Goal: Find specific fact: Find specific fact

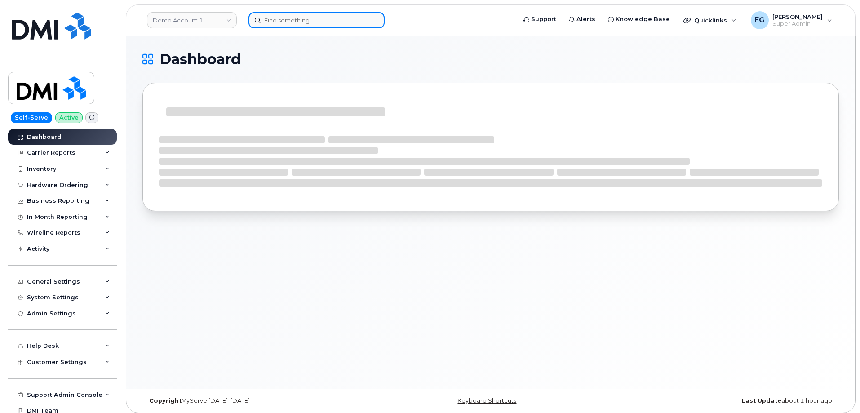
click at [310, 21] on input at bounding box center [316, 20] width 136 height 16
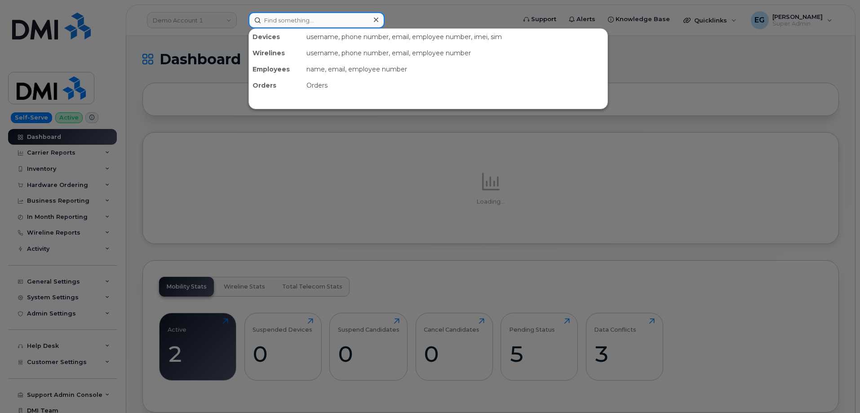
paste input "300128"
click at [310, 21] on input at bounding box center [316, 20] width 136 height 16
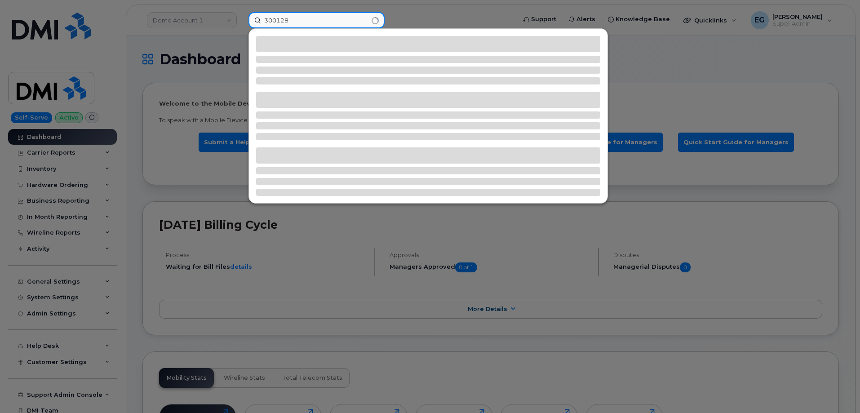
type input "300128"
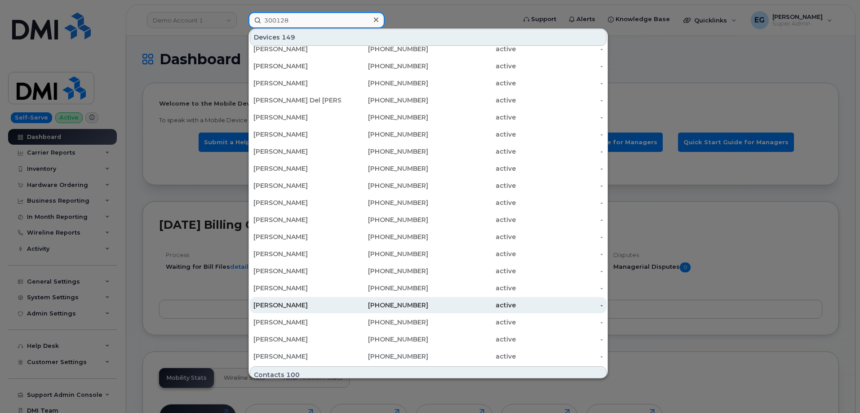
scroll to position [180, 0]
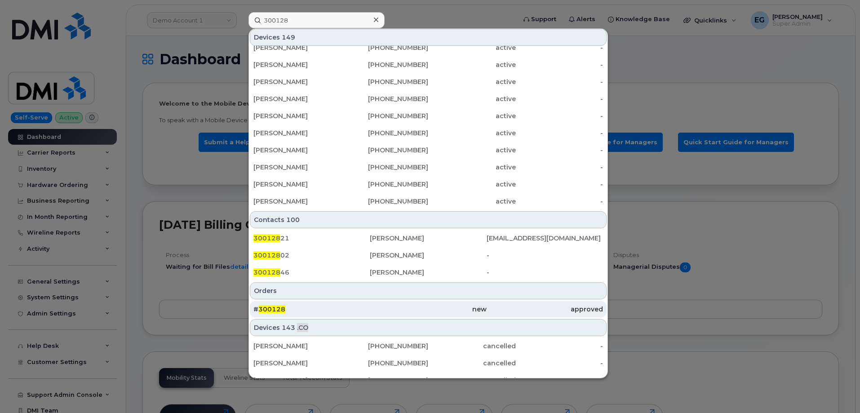
click at [291, 307] on div "# 300128" at bounding box center [311, 309] width 116 height 9
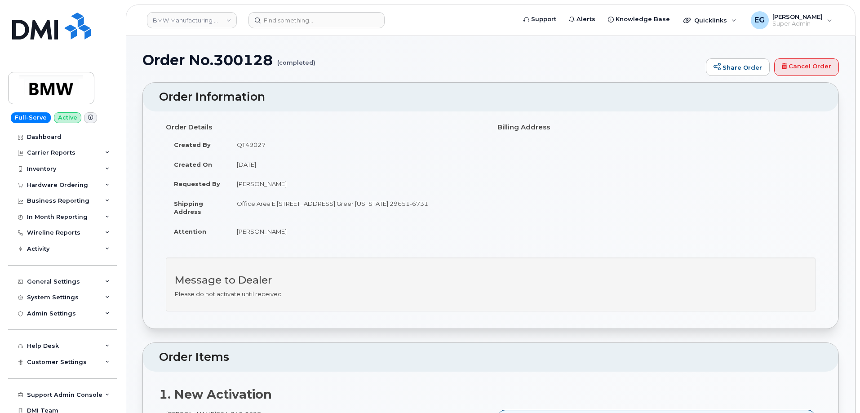
drag, startPoint x: 291, startPoint y: 184, endPoint x: 286, endPoint y: 185, distance: 5.0
click at [286, 185] on td "Kris Belanger" at bounding box center [356, 184] width 255 height 20
click at [265, 184] on td "Kris Belanger" at bounding box center [356, 184] width 255 height 20
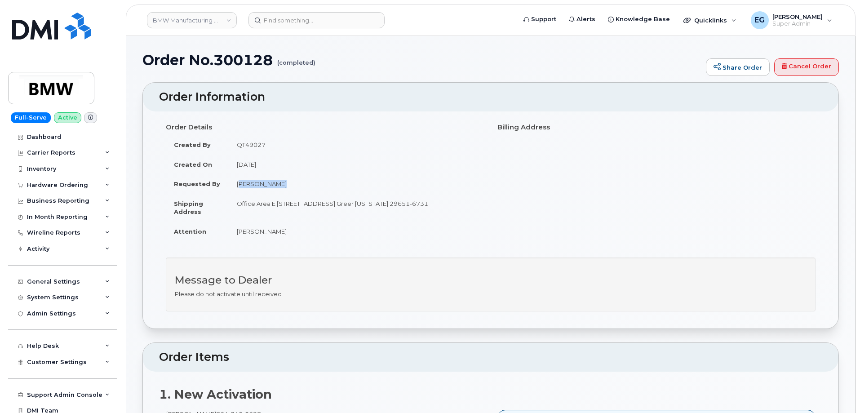
click at [265, 184] on td "Kris Belanger" at bounding box center [356, 184] width 255 height 20
copy tbody "Kris Belanger"
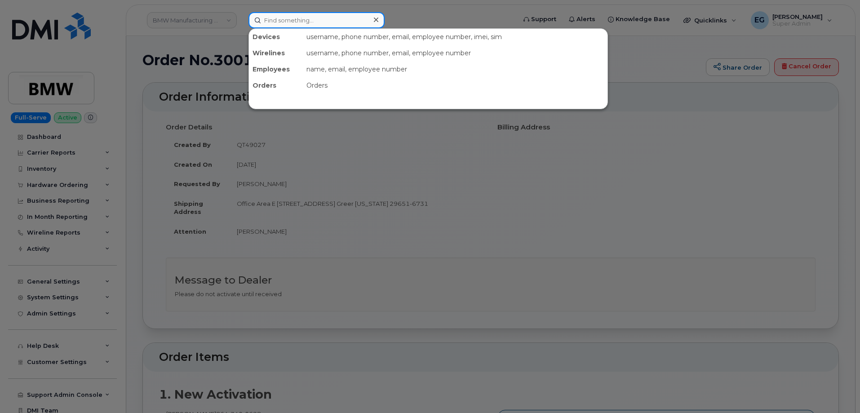
click at [308, 23] on input at bounding box center [316, 20] width 136 height 16
paste input "Kris Belanger"
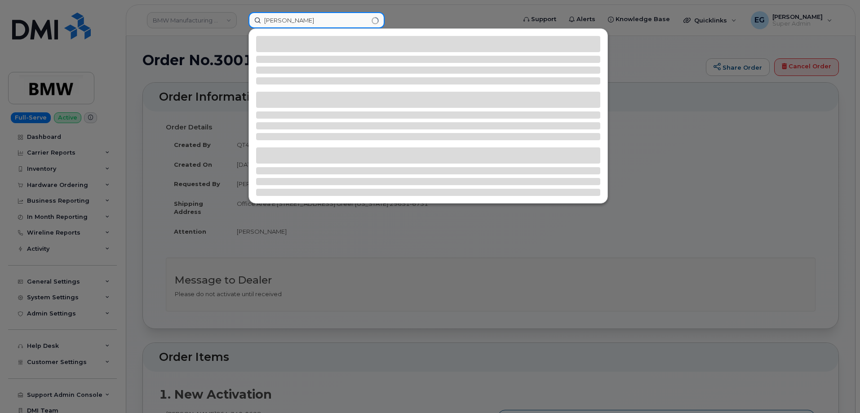
click at [306, 22] on input "Kris Belanger" at bounding box center [316, 20] width 136 height 16
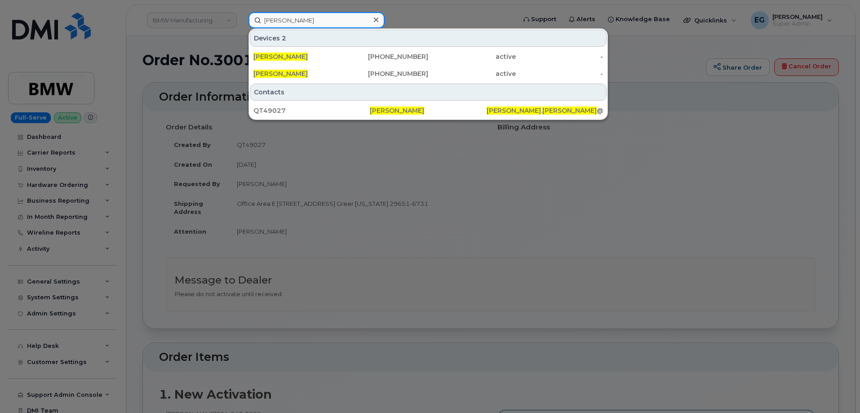
click at [306, 22] on input "Kris Belanger" at bounding box center [316, 20] width 136 height 16
type input "Kris Belanger"
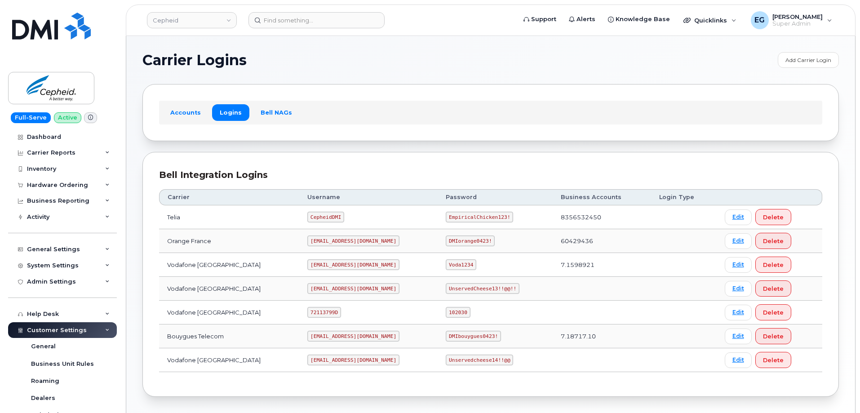
click at [307, 315] on code "72113799D" at bounding box center [324, 312] width 34 height 11
copy code "72113799D"
drag, startPoint x: 429, startPoint y: 313, endPoint x: 412, endPoint y: 310, distance: 16.8
click at [446, 310] on code "102030" at bounding box center [458, 312] width 24 height 11
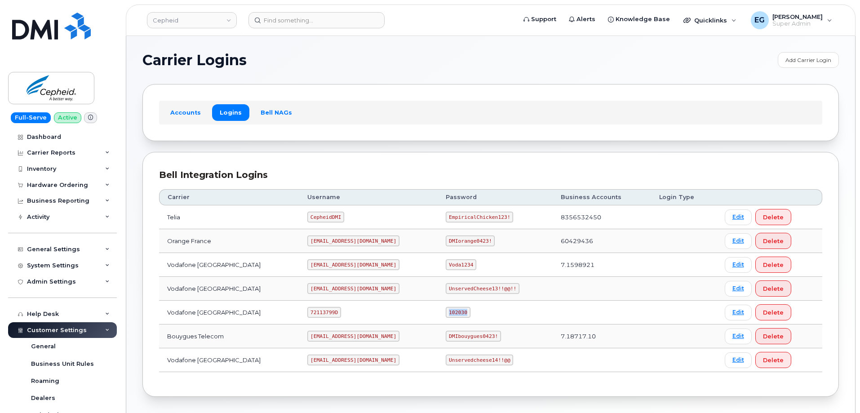
copy code "102030"
